Goal: Entertainment & Leisure: Consume media (video, audio)

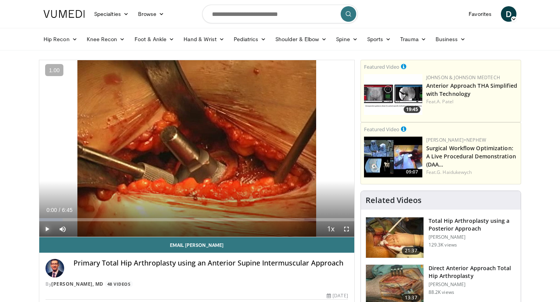
click at [48, 227] on span "Video Player" at bounding box center [47, 230] width 16 height 16
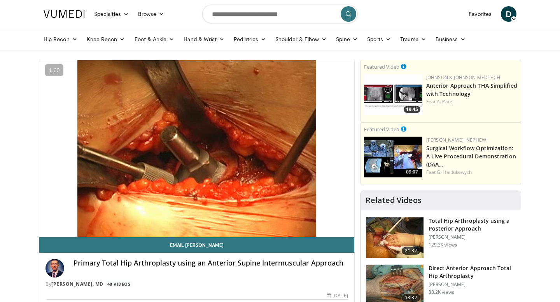
click at [39, 222] on button "Pause" at bounding box center [47, 230] width 16 height 16
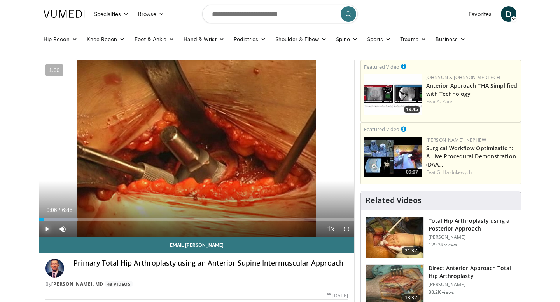
click at [39, 222] on button "Play" at bounding box center [47, 230] width 16 height 16
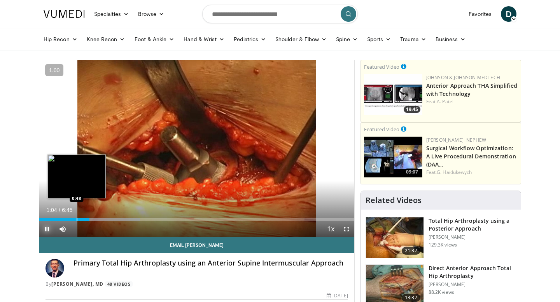
click at [76, 219] on div "Loaded : 31.99% 1:04 0:48" at bounding box center [196, 220] width 315 height 3
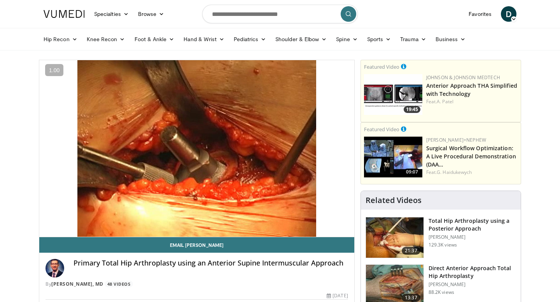
click at [39, 222] on button "Pause" at bounding box center [47, 230] width 16 height 16
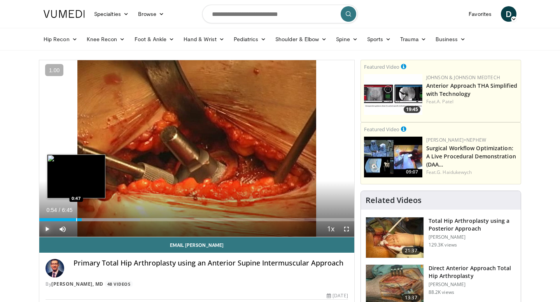
click at [39, 222] on button "Play" at bounding box center [47, 230] width 16 height 16
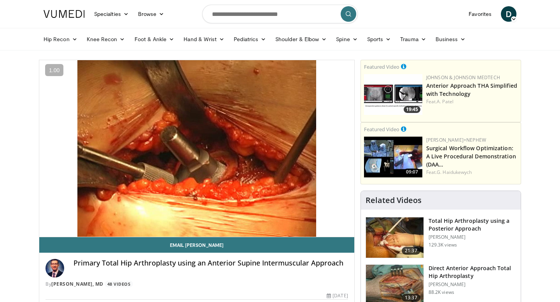
click at [39, 222] on button "Pause" at bounding box center [47, 230] width 16 height 16
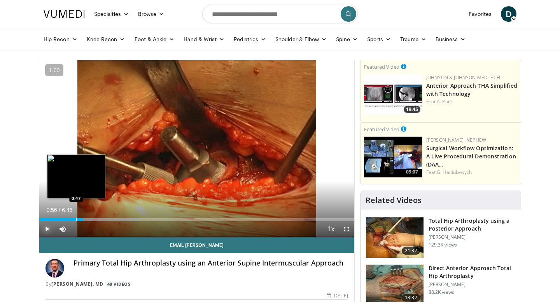
click at [39, 222] on button "Play" at bounding box center [47, 230] width 16 height 16
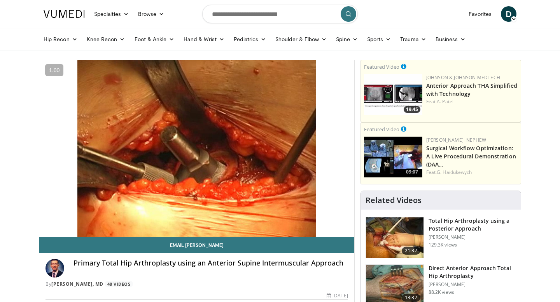
click at [39, 222] on button "Pause" at bounding box center [47, 230] width 16 height 16
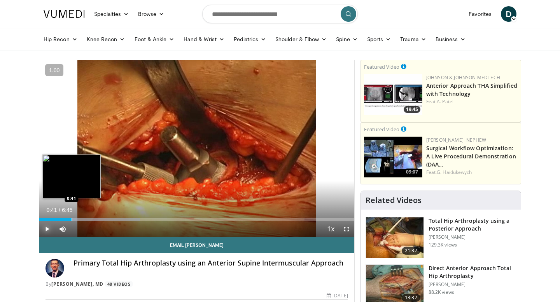
click at [72, 219] on div "Progress Bar" at bounding box center [72, 220] width 1 height 3
click at [39, 222] on button "Play" at bounding box center [47, 230] width 16 height 16
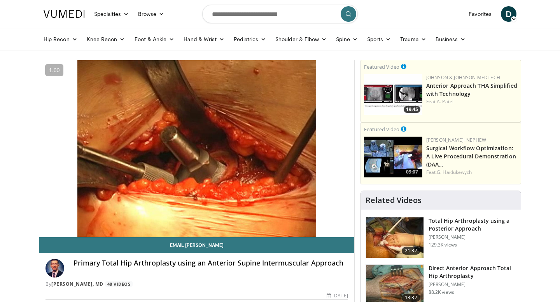
click at [39, 222] on button "Pause" at bounding box center [47, 230] width 16 height 16
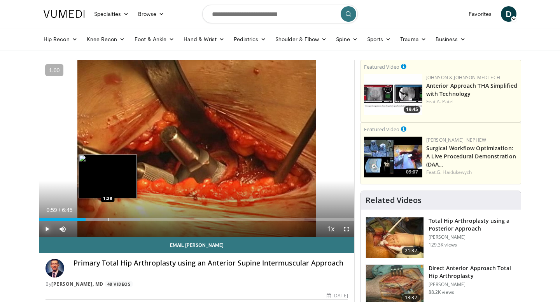
click at [39, 222] on button "Play" at bounding box center [47, 230] width 16 height 16
